Goal: Task Accomplishment & Management: Use online tool/utility

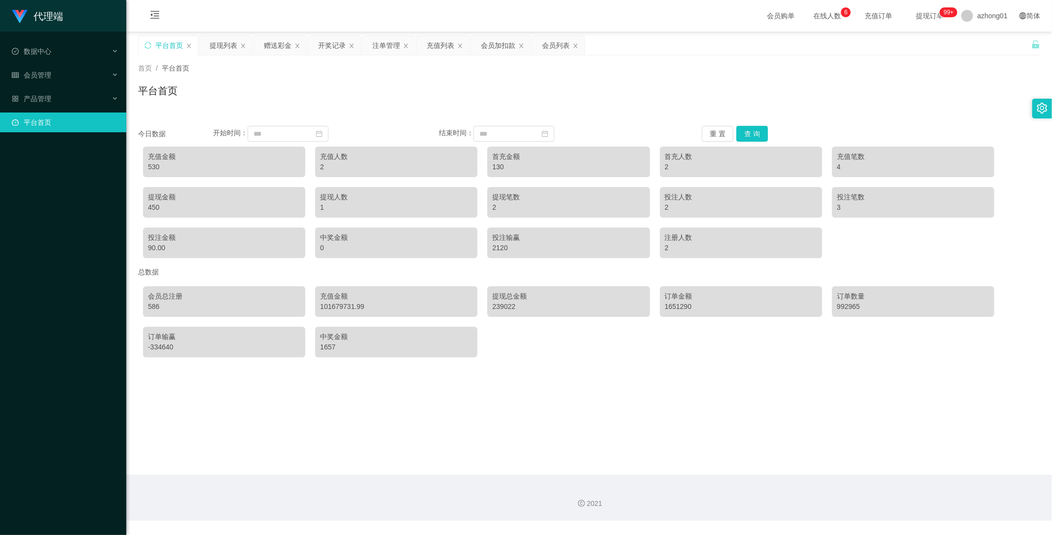
click at [37, 122] on link "平台首页" at bounding box center [65, 122] width 107 height 20
click at [50, 98] on span "产品管理" at bounding box center [31, 99] width 39 height 8
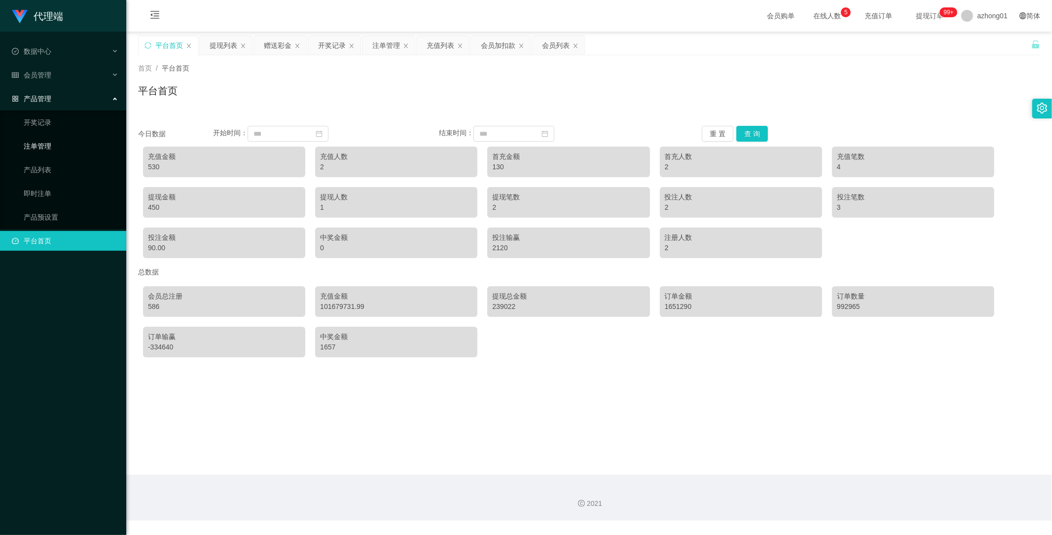
click at [49, 144] on link "注单管理" at bounding box center [71, 146] width 95 height 20
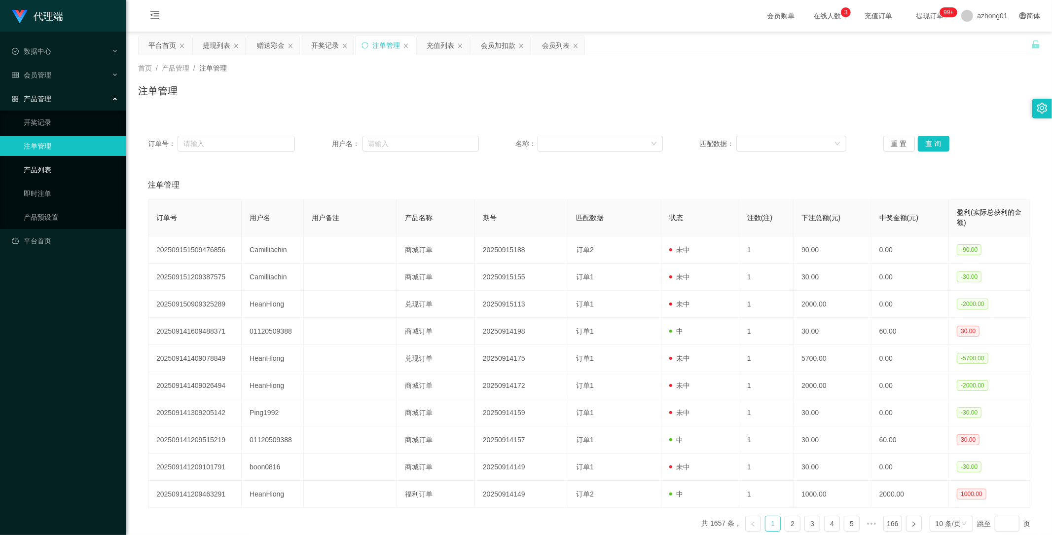
click at [31, 171] on link "产品列表" at bounding box center [71, 170] width 95 height 20
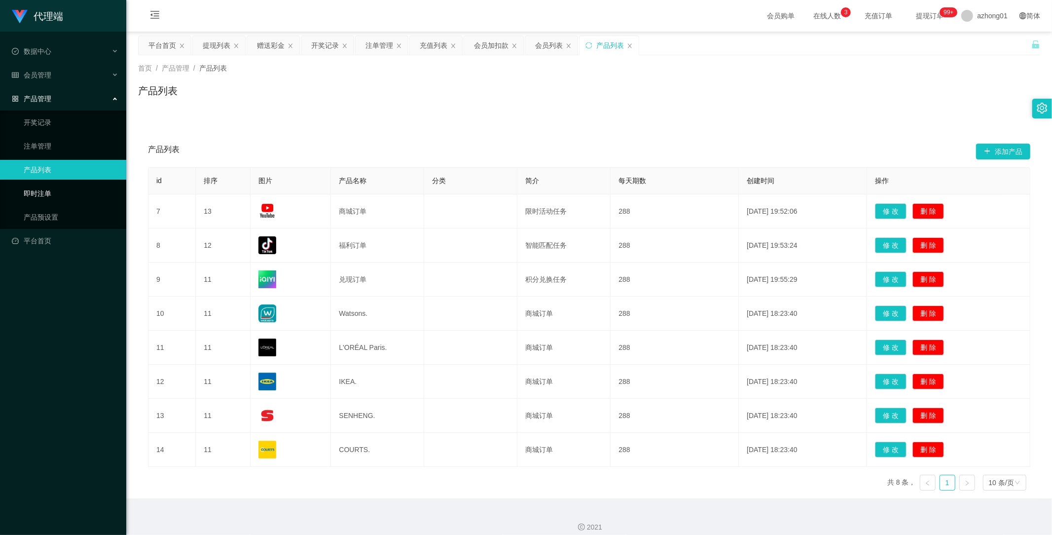
click at [41, 194] on link "即时注单" at bounding box center [71, 194] width 95 height 20
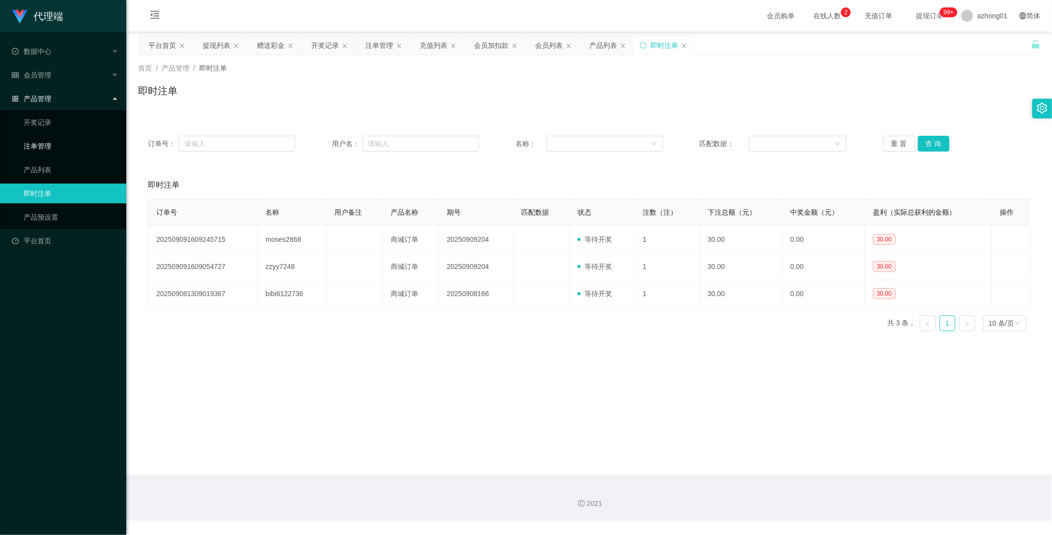
click at [42, 150] on link "注单管理" at bounding box center [71, 146] width 95 height 20
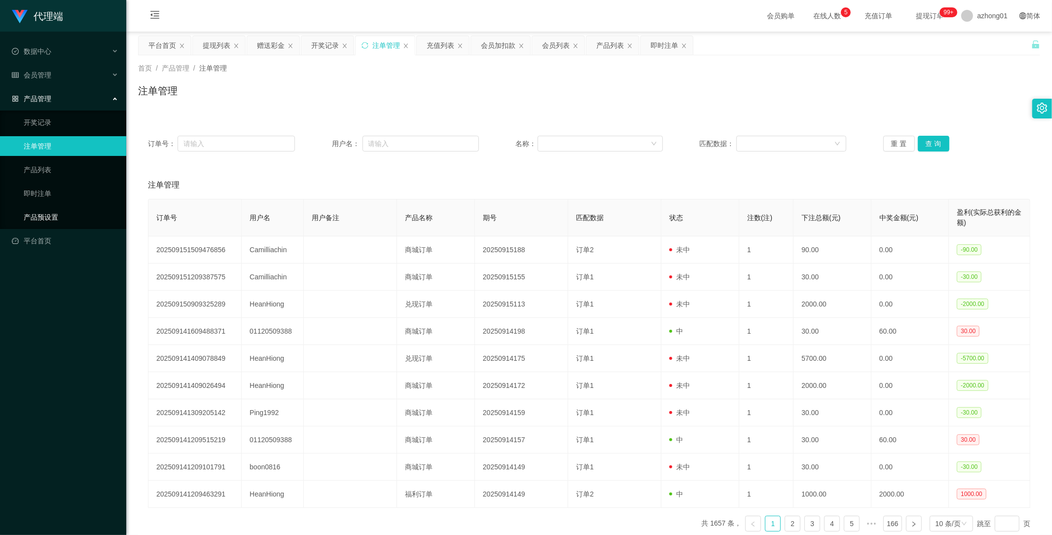
click at [38, 214] on link "产品预设置" at bounding box center [71, 217] width 95 height 20
